Goal: Information Seeking & Learning: Learn about a topic

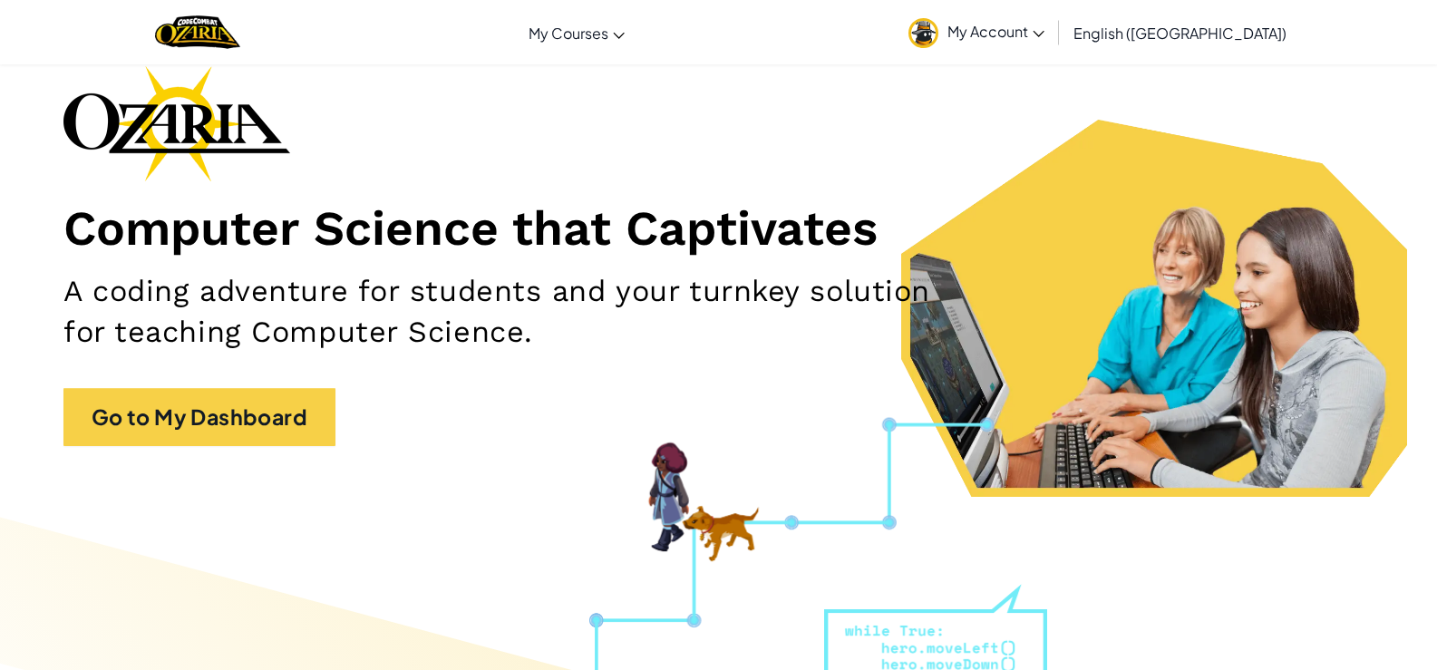
scroll to position [91, 0]
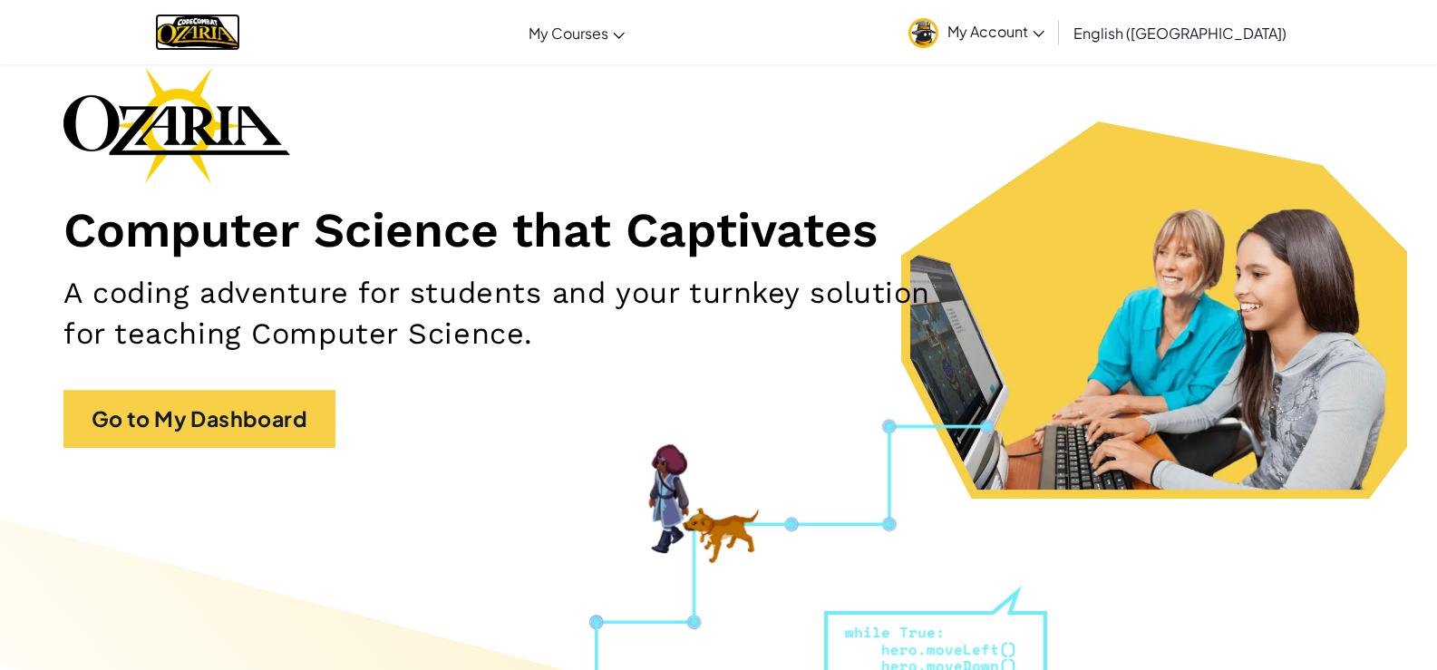
click at [229, 27] on img "Home" at bounding box center [197, 32] width 84 height 37
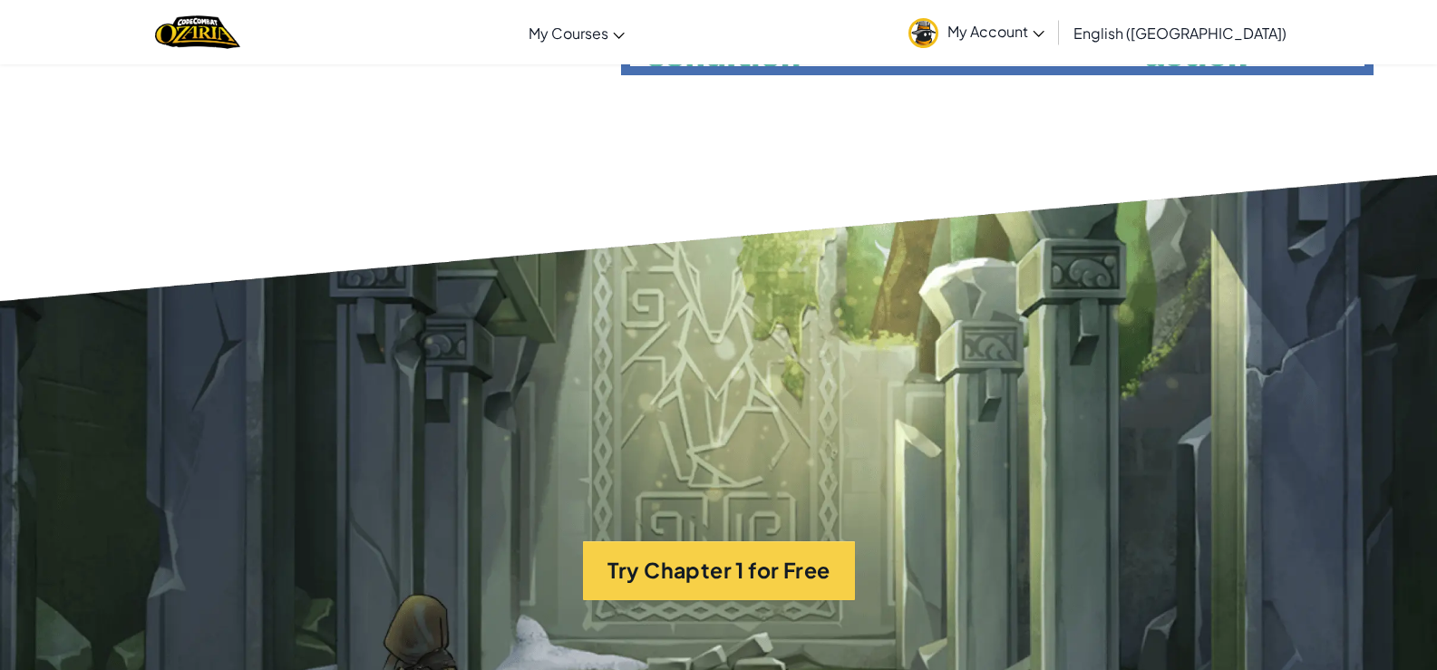
scroll to position [4170, 0]
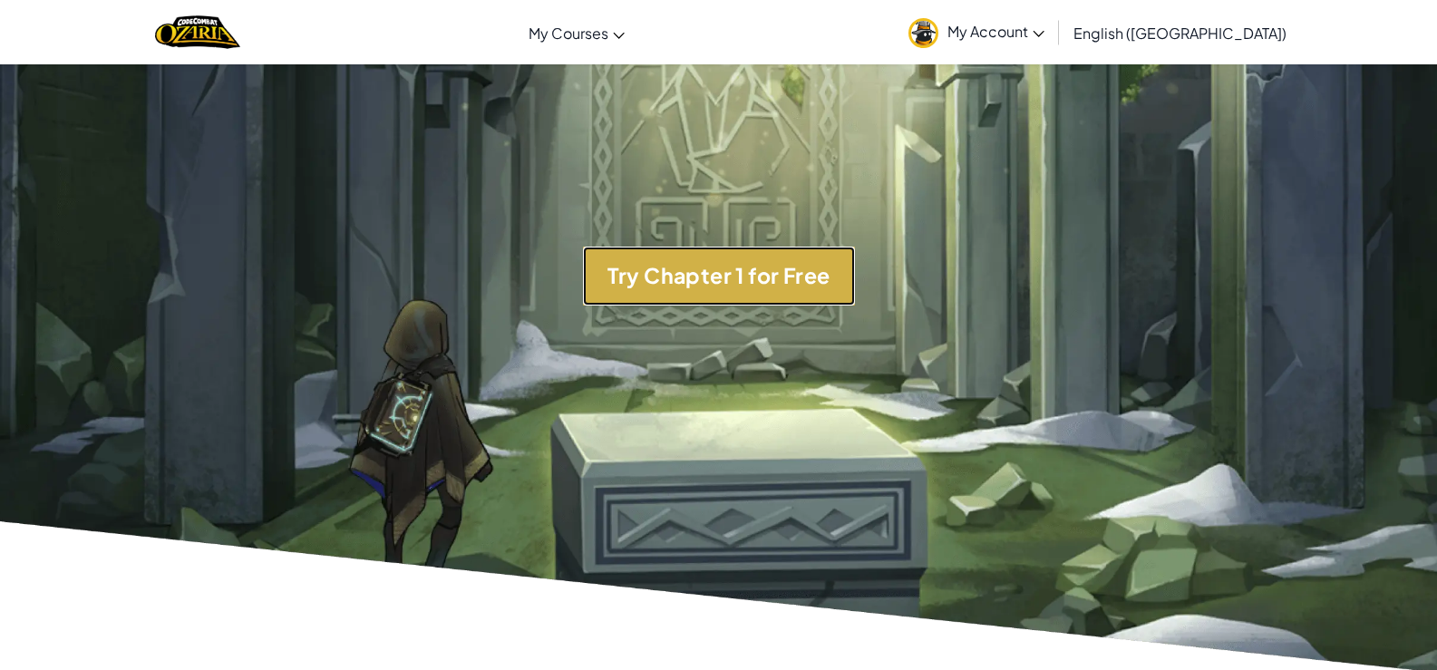
click at [680, 305] on button "Try Chapter 1 for Free" at bounding box center [719, 276] width 272 height 59
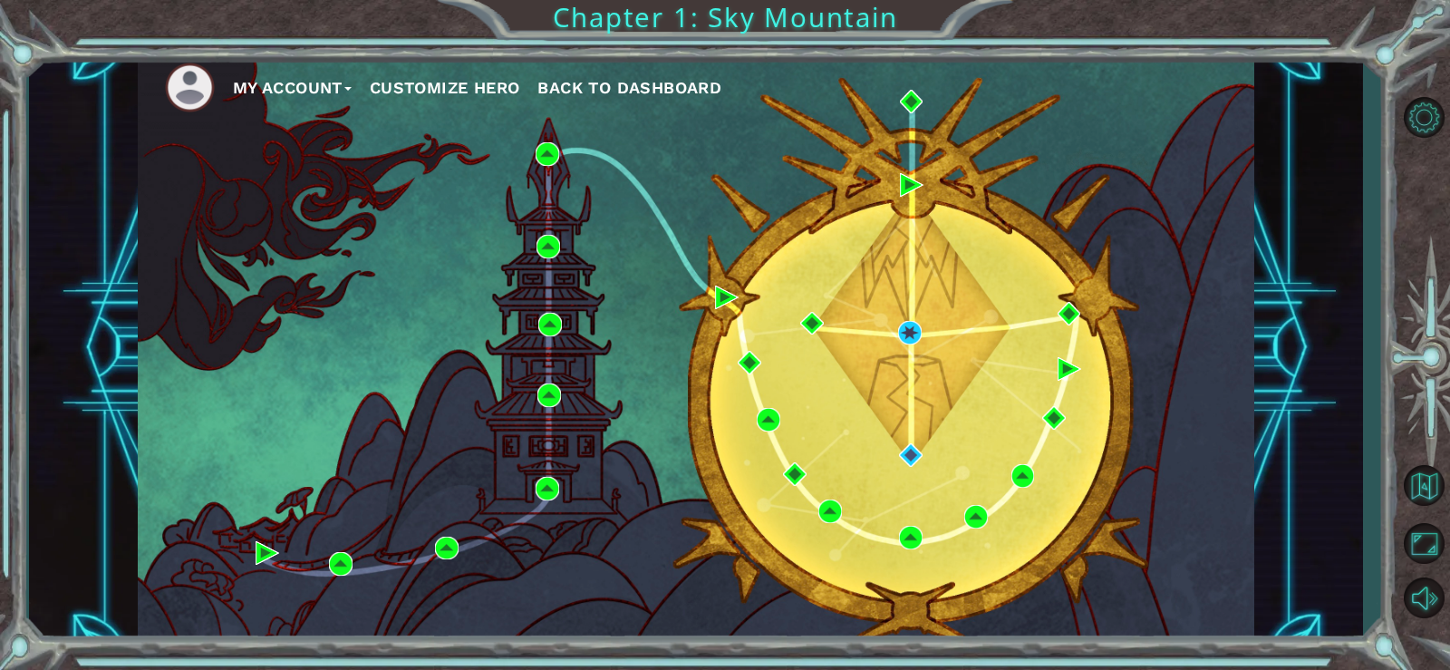
click at [1376, 75] on div "My Account Customize Hero Back to Dashboard Chapter 1: Sky Mountain" at bounding box center [725, 335] width 1450 height 670
click at [1435, 483] on button "Back to Map" at bounding box center [1424, 486] width 53 height 53
